Goal: Task Accomplishment & Management: Use online tool/utility

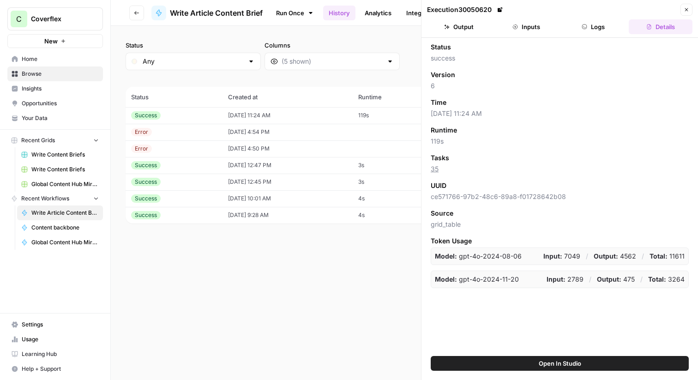
click at [521, 22] on button "Inputs" at bounding box center [527, 26] width 64 height 15
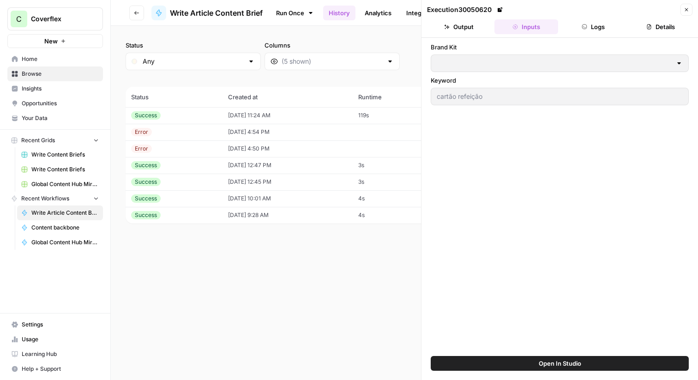
type input "Coverflex PT"
click at [576, 25] on button "Logs" at bounding box center [594, 26] width 64 height 15
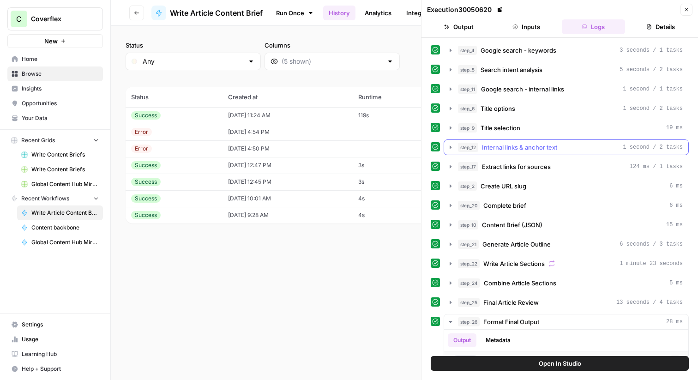
click at [451, 146] on icon "button" at bounding box center [450, 147] width 7 height 7
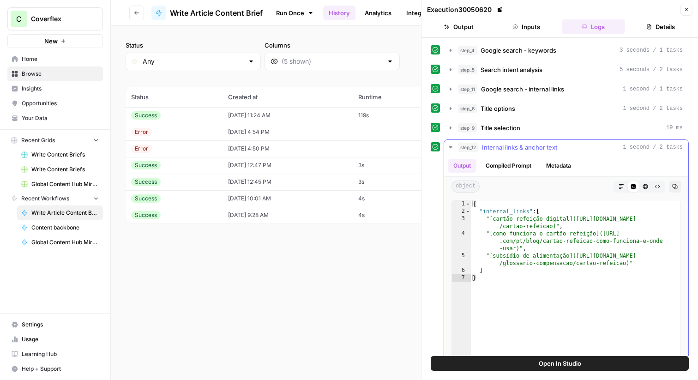
click at [451, 146] on icon "button" at bounding box center [450, 147] width 7 height 7
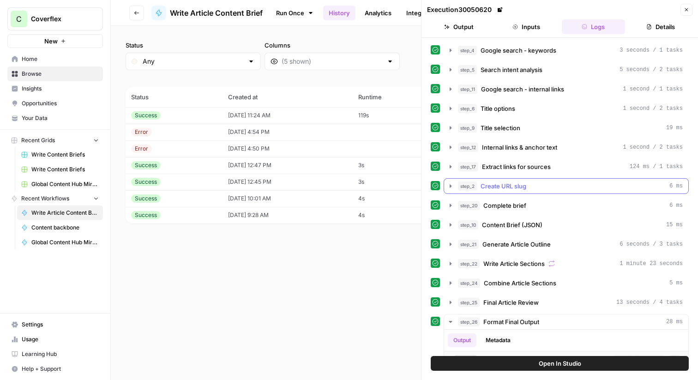
click at [447, 189] on icon "button" at bounding box center [450, 185] width 7 height 7
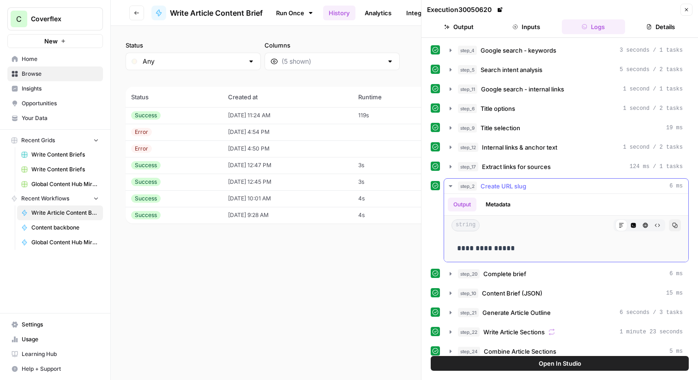
click at [449, 187] on icon "button" at bounding box center [450, 185] width 7 height 7
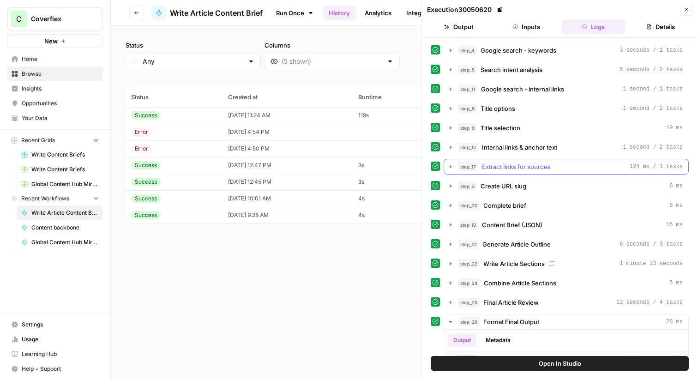
click at [448, 165] on icon "button" at bounding box center [450, 166] width 7 height 7
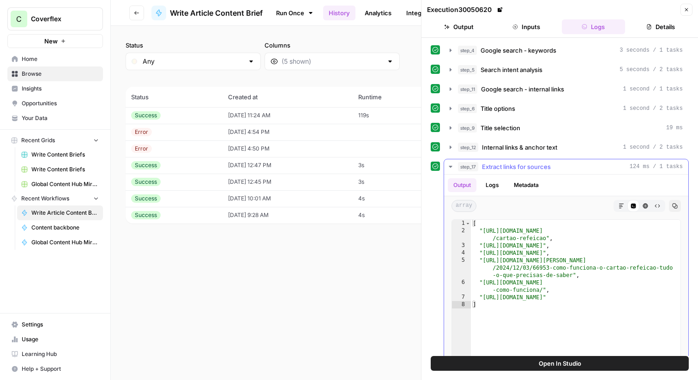
click at [448, 165] on icon "button" at bounding box center [450, 166] width 7 height 7
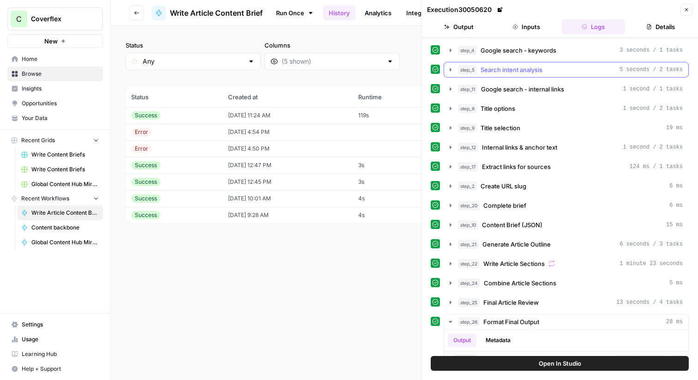
click at [449, 73] on icon "button" at bounding box center [450, 69] width 7 height 7
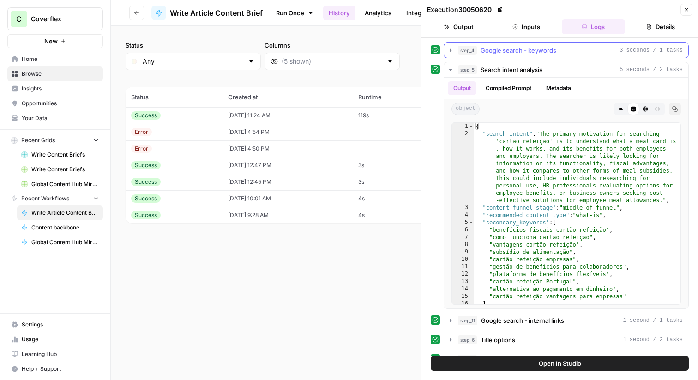
click at [452, 52] on icon "button" at bounding box center [450, 50] width 7 height 7
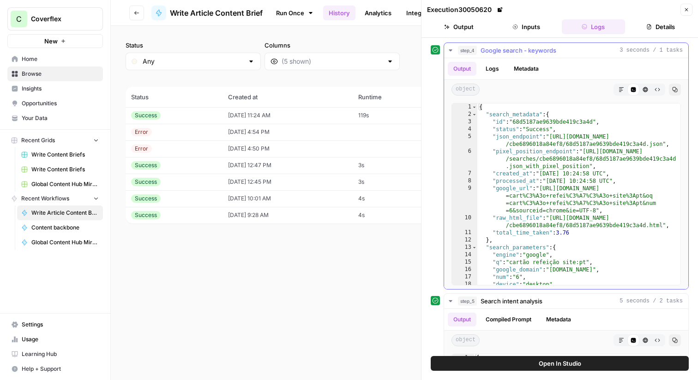
click at [452, 52] on icon "button" at bounding box center [450, 50] width 7 height 7
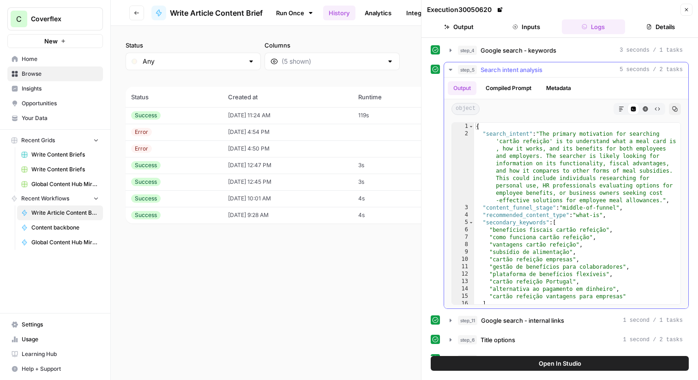
click at [510, 89] on button "Compiled Prompt" at bounding box center [508, 88] width 57 height 14
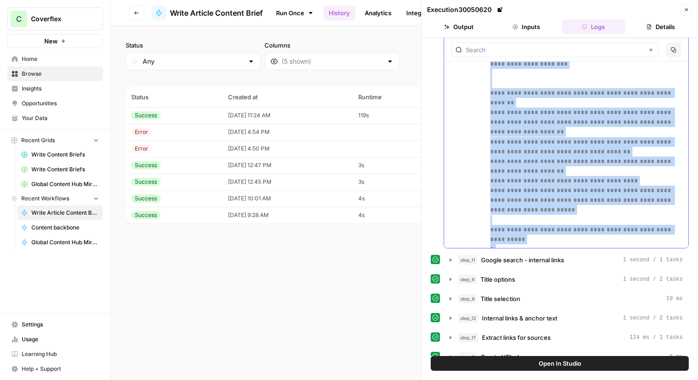
scroll to position [70, 0]
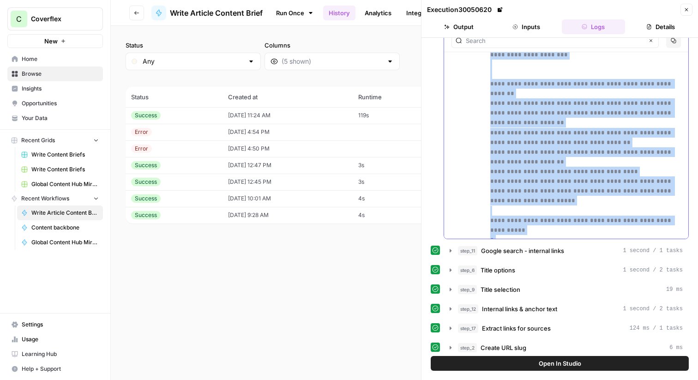
drag, startPoint x: 488, startPoint y: 154, endPoint x: 620, endPoint y: 228, distance: 151.6
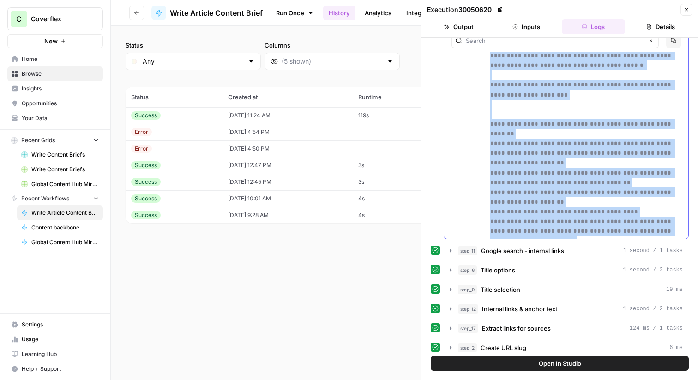
scroll to position [643, 0]
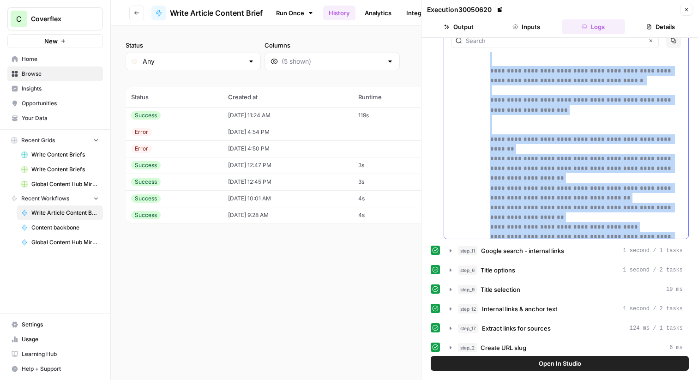
copy p "**********"
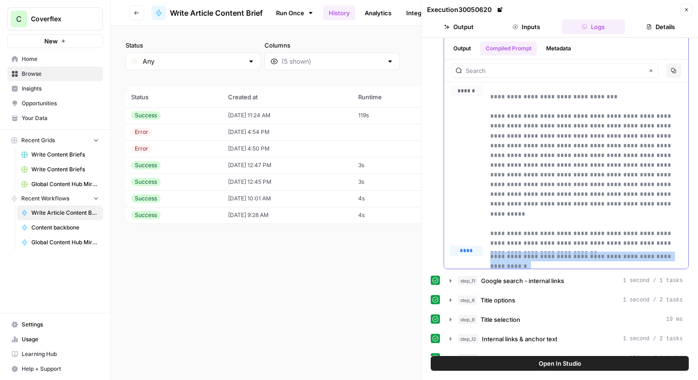
scroll to position [0, 0]
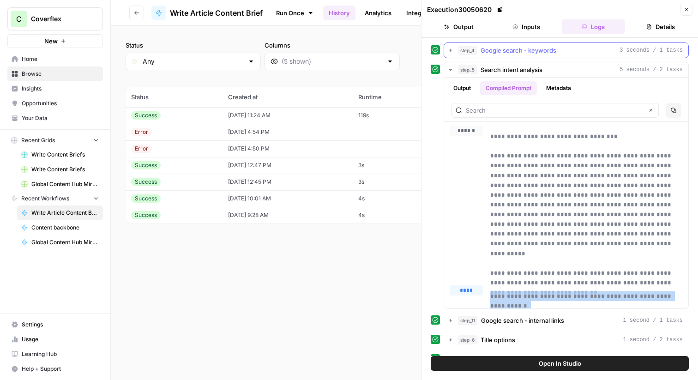
click at [552, 46] on span "Google search - keywords" at bounding box center [519, 50] width 76 height 9
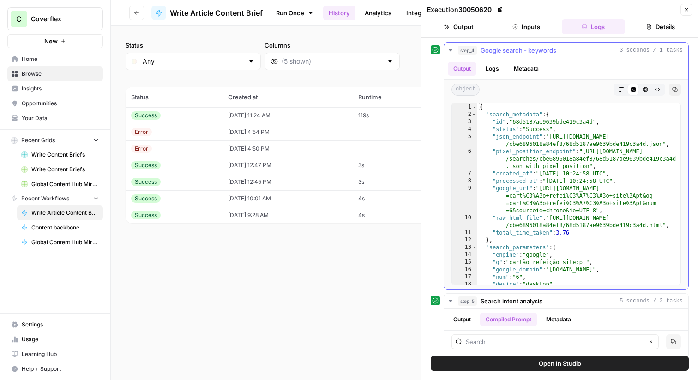
click at [552, 46] on span "Google search - keywords" at bounding box center [519, 50] width 76 height 9
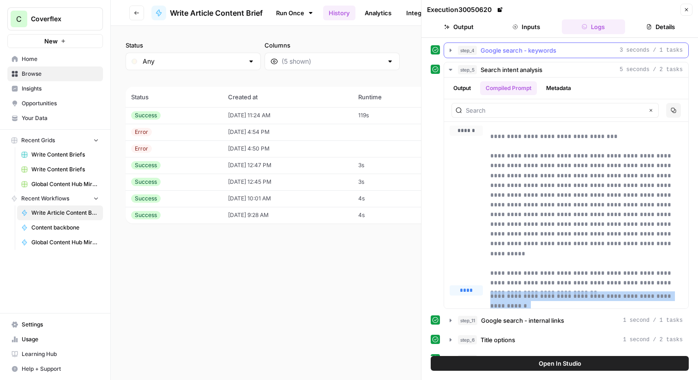
click at [544, 52] on span "Google search - keywords" at bounding box center [519, 50] width 76 height 9
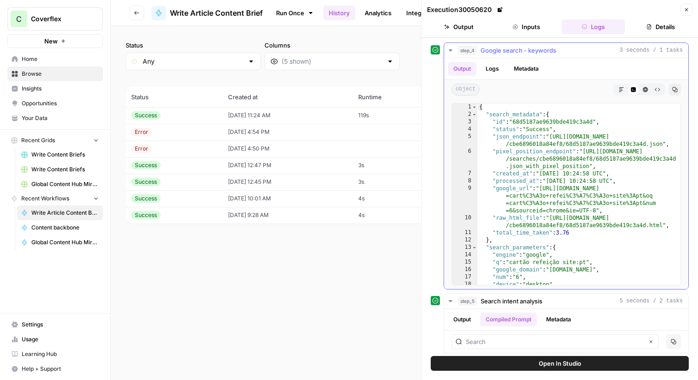
click at [505, 72] on ul "Output Logs Metadata" at bounding box center [496, 69] width 97 height 14
click at [491, 72] on button "Logs" at bounding box center [492, 69] width 24 height 14
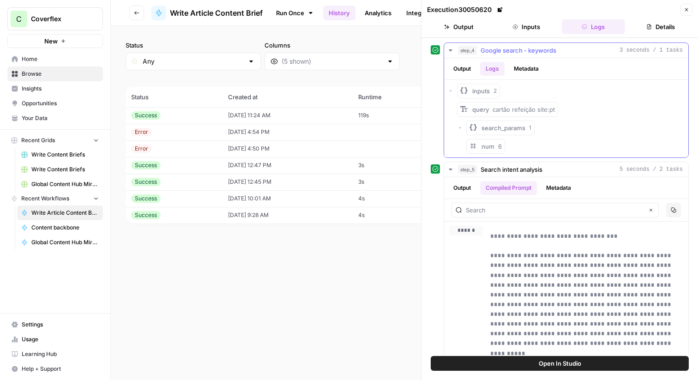
click at [517, 75] on button "Metadata" at bounding box center [527, 69] width 36 height 14
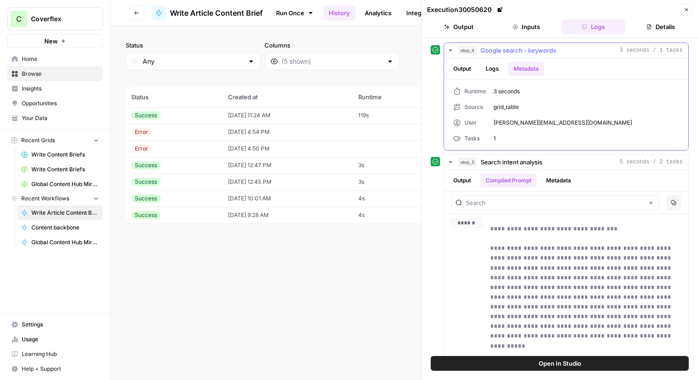
click at [450, 49] on icon "button" at bounding box center [450, 50] width 7 height 7
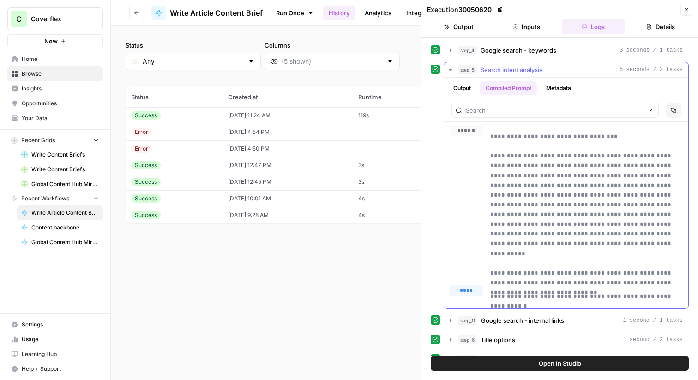
click at [447, 66] on icon "button" at bounding box center [450, 69] width 7 height 7
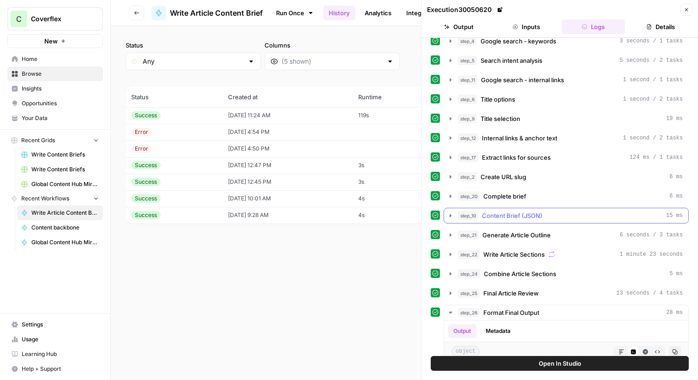
scroll to position [12, 0]
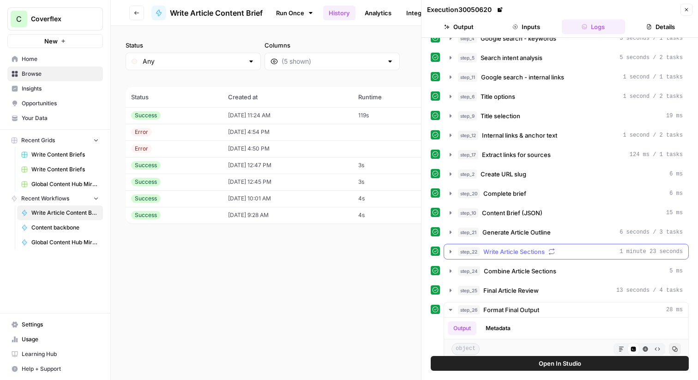
click at [449, 250] on icon "button" at bounding box center [450, 251] width 7 height 7
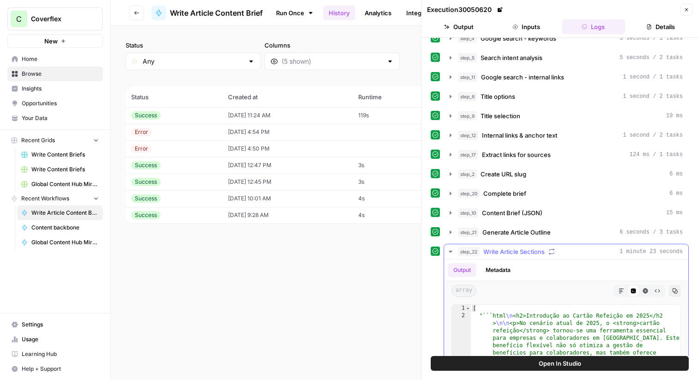
click at [449, 250] on icon "button" at bounding box center [450, 251] width 7 height 7
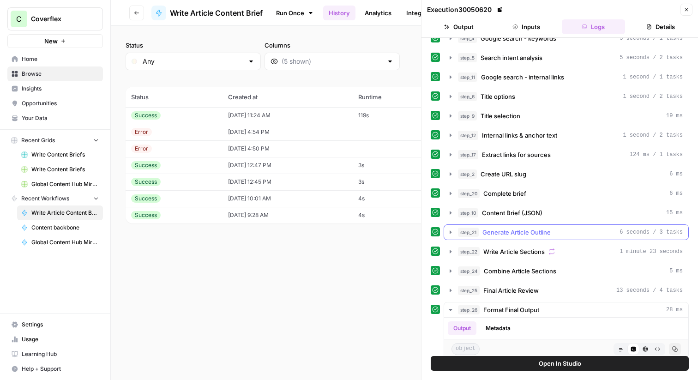
click at [450, 234] on icon "button" at bounding box center [450, 232] width 7 height 7
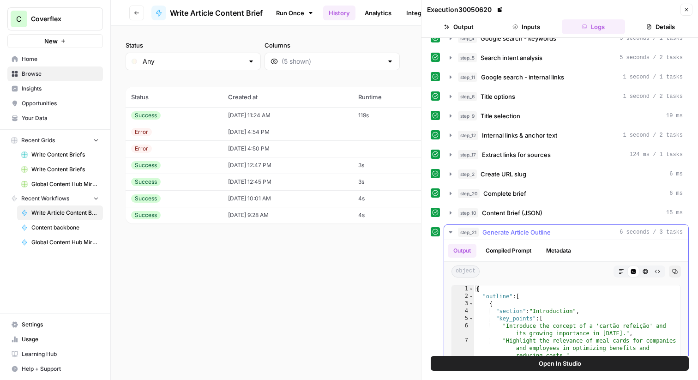
click at [523, 253] on button "Compiled Prompt" at bounding box center [508, 251] width 57 height 14
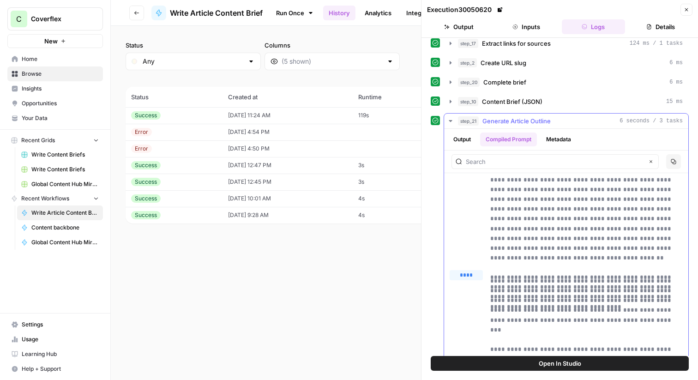
scroll to position [246, 0]
